Goal: Navigation & Orientation: Find specific page/section

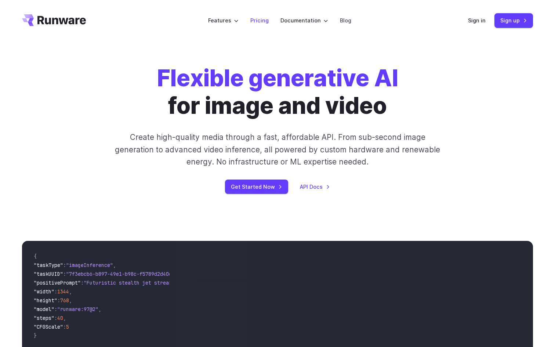
click at [266, 20] on link "Pricing" at bounding box center [259, 20] width 18 height 8
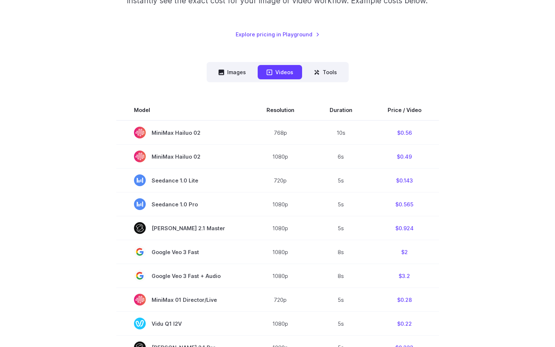
scroll to position [125, 0]
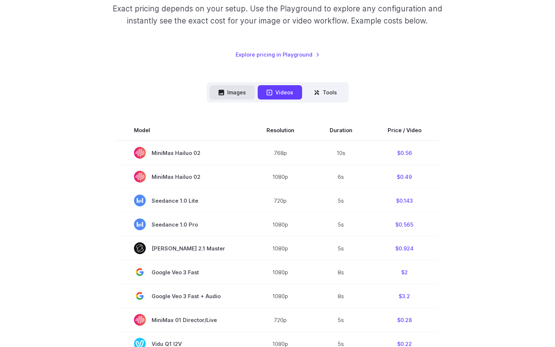
click at [232, 86] on button "Images" at bounding box center [232, 92] width 45 height 14
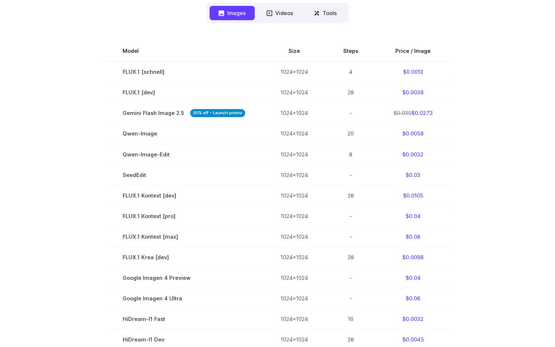
scroll to position [189, 0]
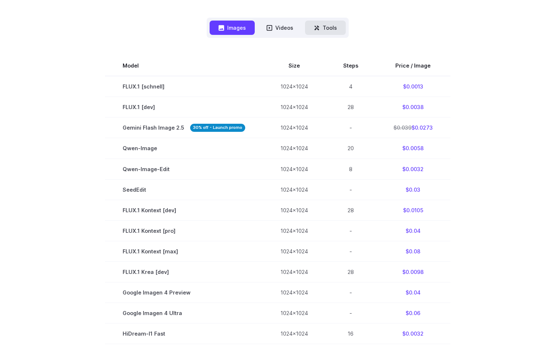
click at [322, 26] on button "Tools" at bounding box center [325, 28] width 41 height 14
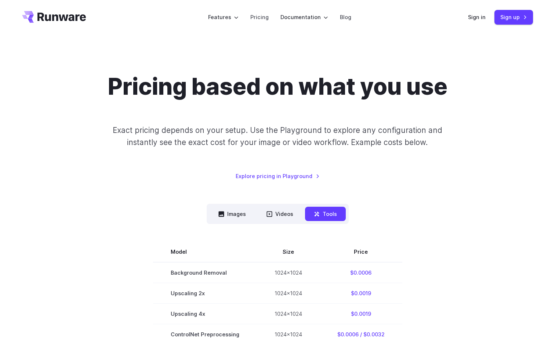
scroll to position [0, 0]
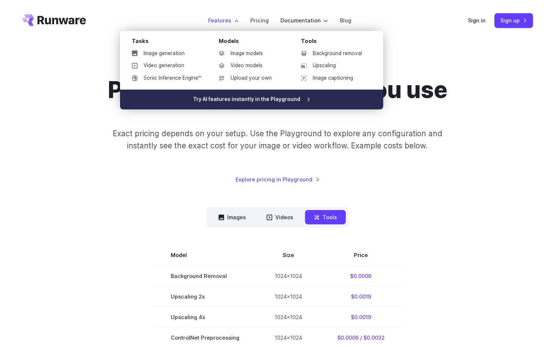
click at [197, 99] on link "Try AI features instantly in the Playground" at bounding box center [251, 100] width 263 height 20
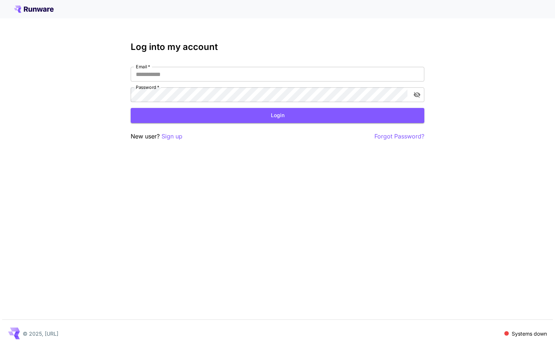
click at [44, 7] on icon at bounding box center [34, 9] width 40 height 7
click at [525, 334] on p "Systems down" at bounding box center [529, 334] width 35 height 8
click at [19, 10] on icon at bounding box center [20, 9] width 4 height 3
